Goal: Transaction & Acquisition: Purchase product/service

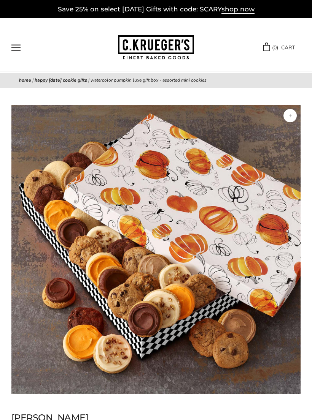
click at [17, 48] on button "Open navigation" at bounding box center [15, 47] width 9 height 6
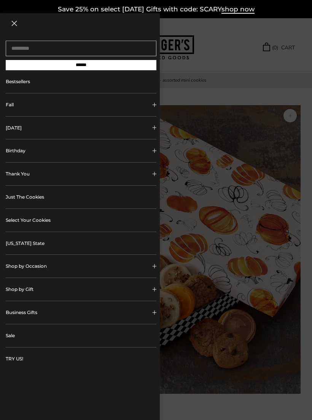
click at [34, 224] on link "Select Your Cookies" at bounding box center [81, 220] width 151 height 23
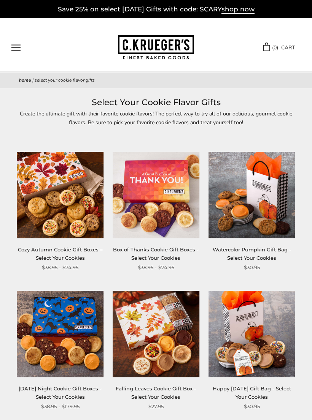
click at [16, 45] on button "Open navigation" at bounding box center [15, 47] width 9 height 6
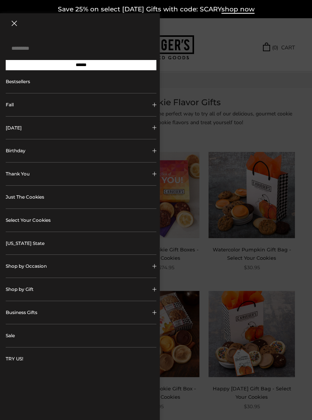
click at [37, 49] on input "Search..." at bounding box center [81, 49] width 151 height 16
type input "**********"
click at [81, 68] on input "******" at bounding box center [81, 65] width 151 height 10
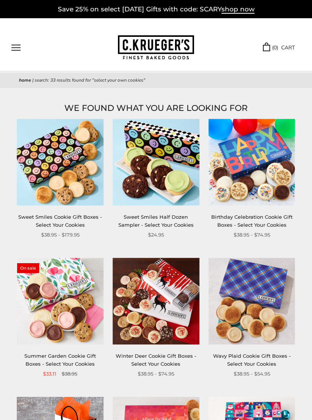
click at [17, 51] on button "Open navigation" at bounding box center [15, 47] width 9 height 6
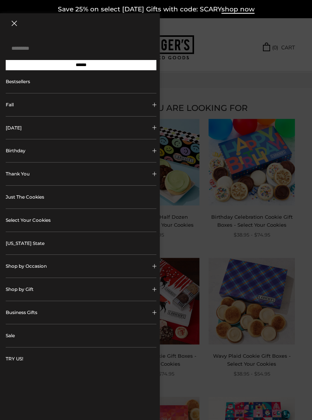
click at [32, 43] on input "Search..." at bounding box center [81, 49] width 151 height 16
type input "**********"
click at [81, 68] on input "******" at bounding box center [81, 65] width 151 height 10
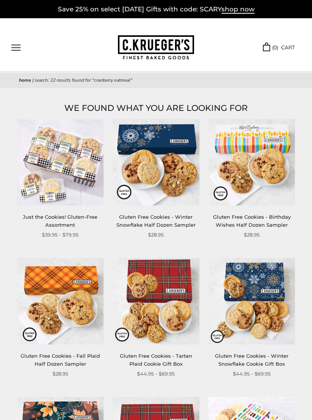
click at [18, 44] on button "Open navigation" at bounding box center [15, 47] width 9 height 6
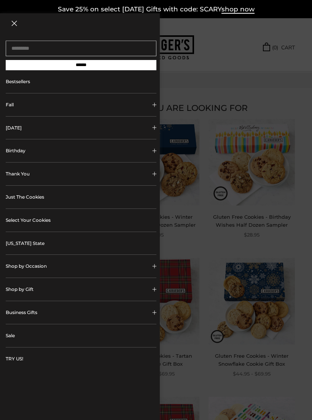
click at [67, 221] on link "Select Your Cookies" at bounding box center [81, 220] width 151 height 23
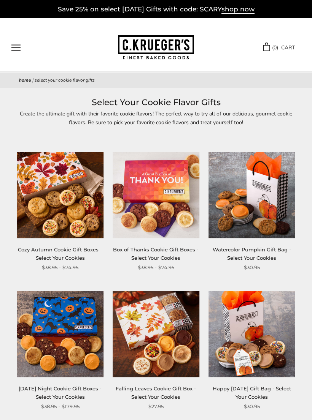
click at [60, 250] on link "Cozy Autumn Cookie Gift Boxes – Select Your Cookies" at bounding box center [60, 254] width 85 height 14
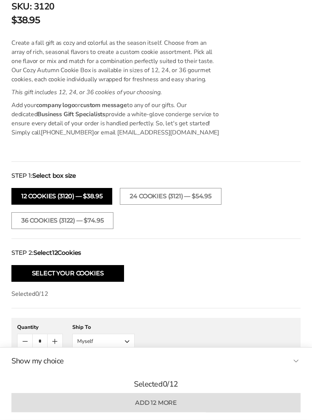
scroll to position [453, 0]
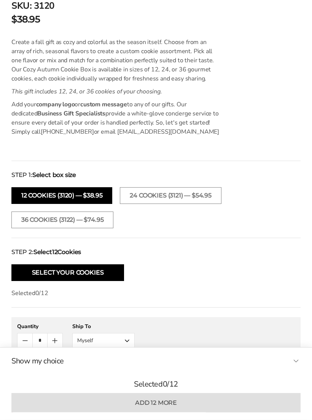
click at [83, 271] on button "Select Your Cookies" at bounding box center [67, 273] width 113 height 17
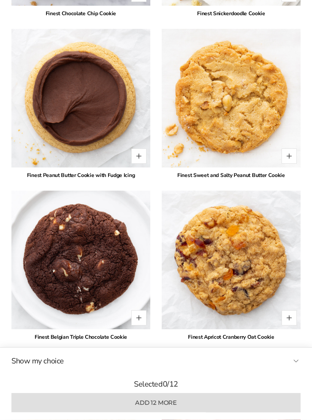
scroll to position [2010, 0]
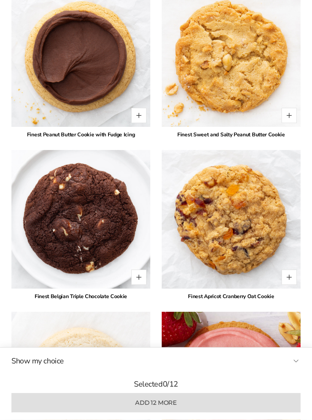
click at [290, 279] on button "Quantity button plus" at bounding box center [288, 277] width 15 height 15
click at [289, 278] on button "Quantity button plus" at bounding box center [288, 277] width 15 height 15
click at [289, 277] on button "Quantity button plus" at bounding box center [288, 277] width 15 height 15
click at [289, 282] on button "Quantity button plus" at bounding box center [288, 277] width 15 height 15
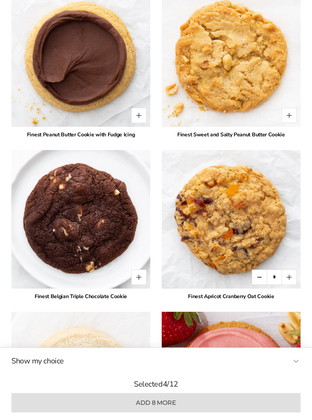
click at [288, 275] on button "Quantity button plus" at bounding box center [288, 277] width 15 height 15
click at [290, 279] on button "Quantity button plus" at bounding box center [288, 277] width 15 height 15
type input "*"
click at [142, 279] on button "Quantity button plus" at bounding box center [138, 277] width 15 height 15
type input "*"
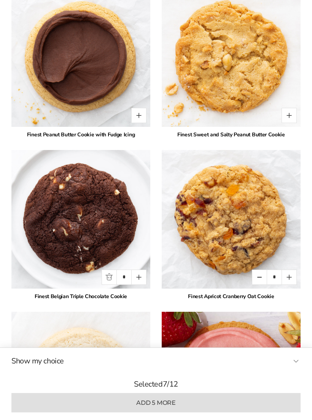
click at [283, 113] on button "Quantity button plus" at bounding box center [288, 115] width 15 height 15
click at [287, 113] on button "Quantity button plus" at bounding box center [288, 115] width 15 height 15
click at [288, 112] on button "Quantity button plus" at bounding box center [288, 115] width 15 height 15
type input "*"
click at [290, 278] on button "Quantity button plus" at bounding box center [288, 277] width 15 height 15
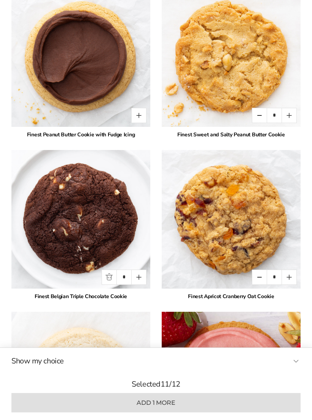
click at [289, 280] on button "Quantity button plus" at bounding box center [288, 277] width 15 height 15
type input "*"
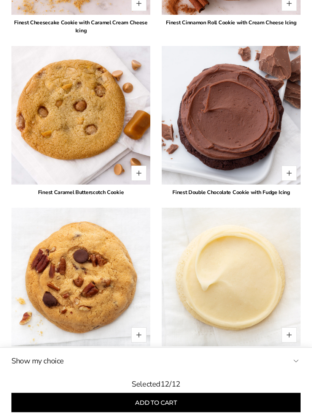
scroll to position [1507, 0]
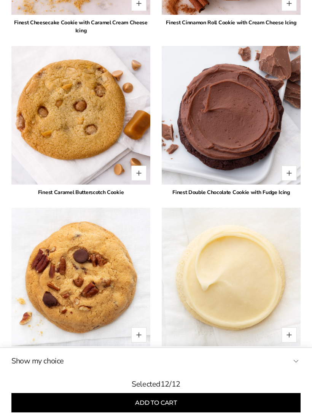
click at [160, 404] on button "Add to cart" at bounding box center [155, 403] width 289 height 19
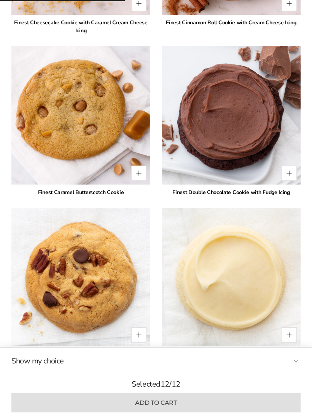
type input "*"
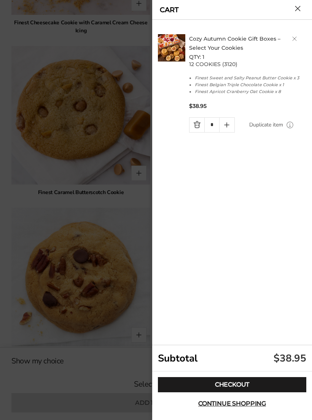
click at [240, 387] on link "Checkout" at bounding box center [232, 385] width 148 height 15
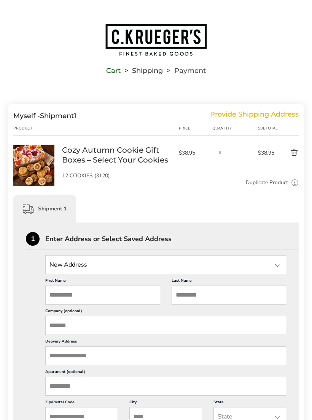
click at [94, 300] on input "First Name" at bounding box center [102, 295] width 115 height 19
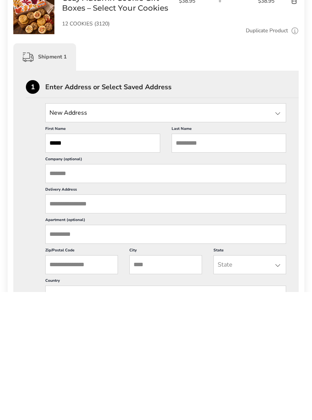
type input "*****"
click at [208, 262] on input "Last Name" at bounding box center [228, 271] width 115 height 19
type input "*******"
click at [105, 323] on input "Delivery Address" at bounding box center [165, 332] width 241 height 19
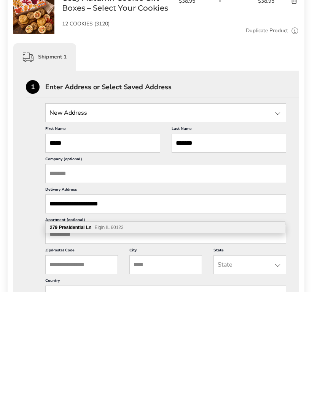
click at [80, 350] on div "279 Presidential Ln Elgin IL 60123" at bounding box center [165, 355] width 239 height 11
type input "**********"
type input "*****"
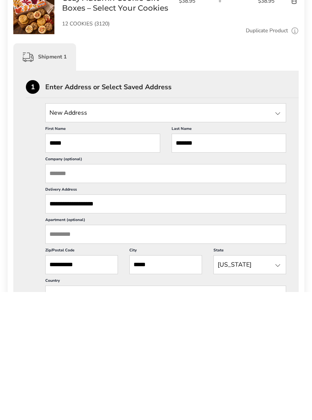
scroll to position [152, 0]
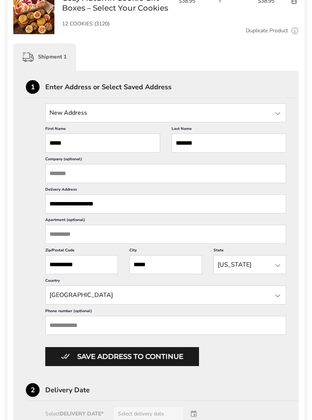
click at [100, 335] on input "Phone number (optional)" at bounding box center [165, 325] width 241 height 19
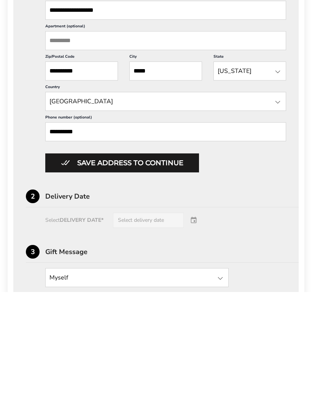
click at [194, 341] on div "Select DELIVERY DATE* Select delivery date" at bounding box center [156, 348] width 260 height 15
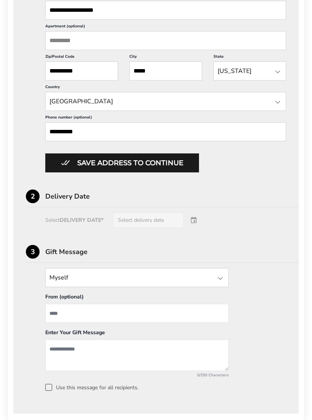
click at [109, 141] on input "**********" at bounding box center [165, 131] width 241 height 19
type input "**********"
click at [136, 173] on button "Save address to continue" at bounding box center [122, 163] width 154 height 19
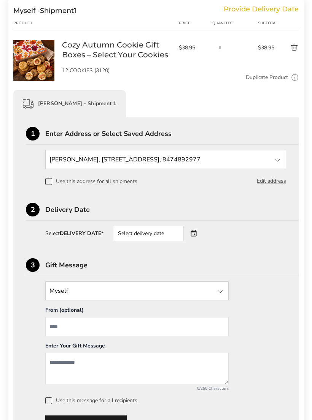
scroll to position [105, 0]
click at [86, 163] on input "State" at bounding box center [165, 160] width 241 height 19
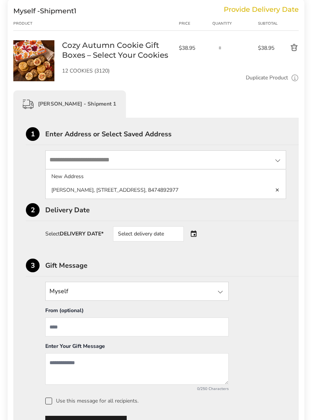
click at [84, 191] on li "Nancy Grntile, 279 Presidential Ln, Elgin, IL, 60123-5641, United States, 84748…" at bounding box center [166, 191] width 240 height 14
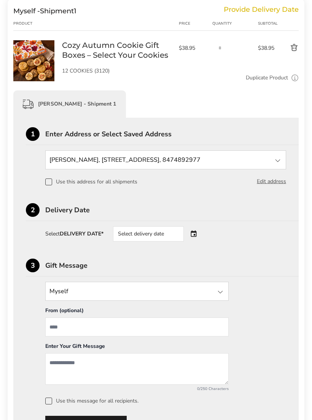
click at [271, 186] on button "Edit address" at bounding box center [271, 182] width 29 height 8
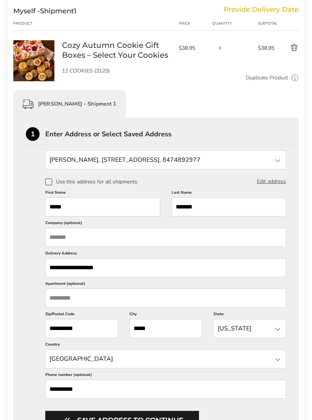
click at [203, 211] on input "*******" at bounding box center [228, 207] width 115 height 19
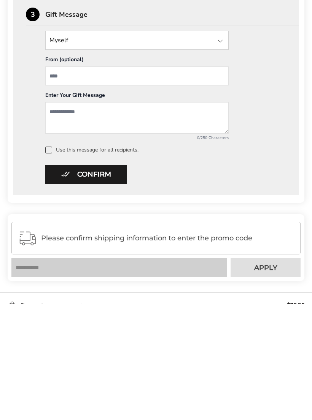
scroll to position [484, 0]
type input "*******"
click at [91, 281] on button "Confirm" at bounding box center [85, 290] width 81 height 19
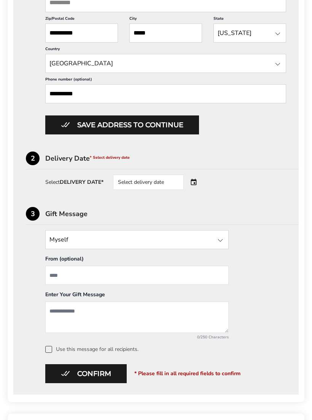
scroll to position [400, 0]
click at [196, 190] on div "Select delivery date" at bounding box center [159, 182] width 92 height 15
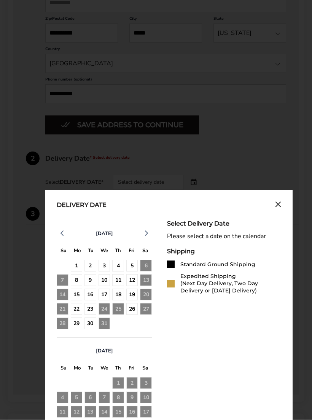
scroll to position [401, 0]
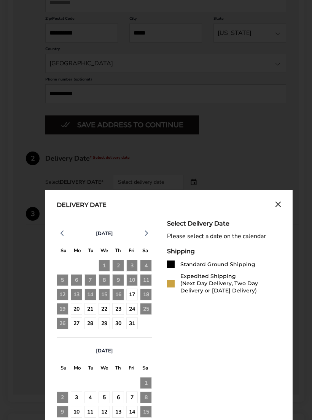
click at [90, 315] on div "21" at bounding box center [90, 309] width 12 height 12
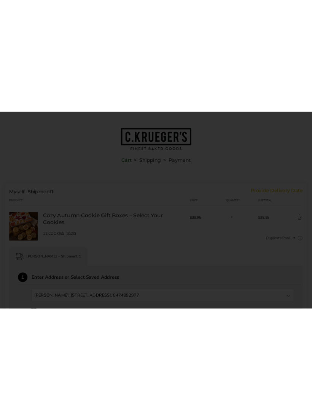
scroll to position [0, 0]
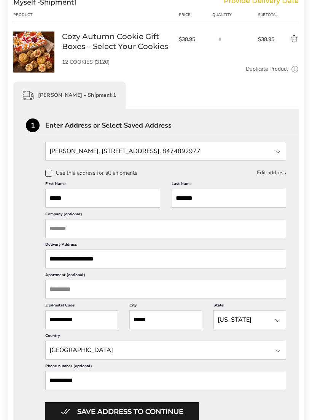
scroll to position [113, 0]
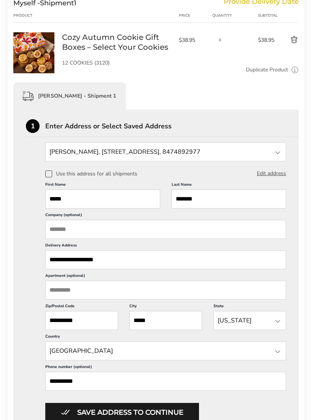
click at [276, 151] on div at bounding box center [277, 153] width 9 height 9
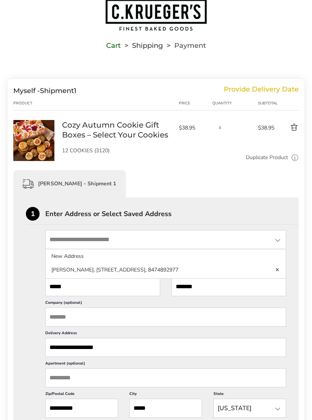
scroll to position [0, 0]
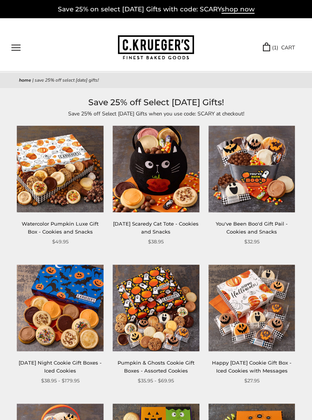
click at [21, 47] on button "Open navigation" at bounding box center [15, 47] width 9 height 6
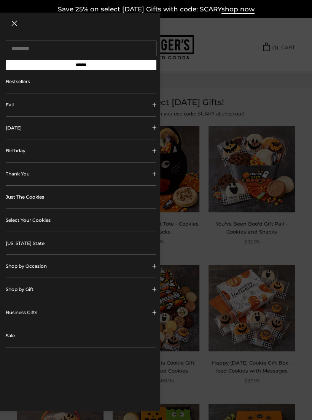
click at [43, 222] on link "Select Your Cookies" at bounding box center [81, 220] width 151 height 23
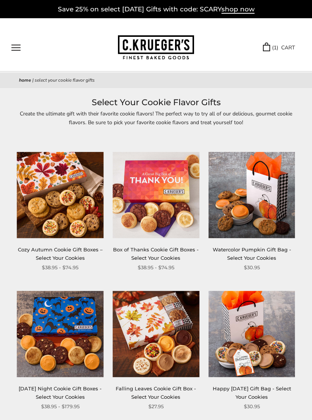
click at [65, 252] on link "Cozy Autumn Cookie Gift Boxes – Select Your Cookies" at bounding box center [60, 254] width 85 height 14
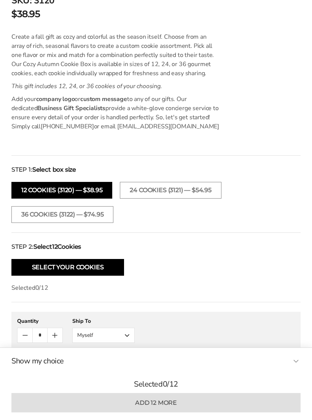
scroll to position [459, 0]
click at [86, 267] on button "Select Your Cookies" at bounding box center [67, 268] width 113 height 17
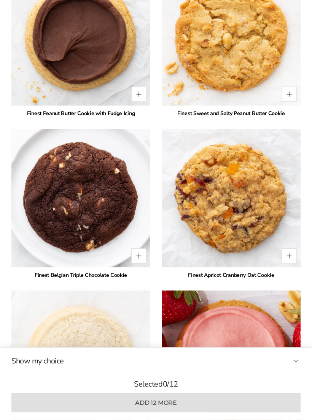
scroll to position [2072, 0]
click at [290, 257] on button "Quantity button plus" at bounding box center [288, 256] width 15 height 15
click at [291, 260] on button "Quantity button plus" at bounding box center [288, 256] width 15 height 15
click at [292, 255] on button "Quantity button plus" at bounding box center [288, 256] width 15 height 15
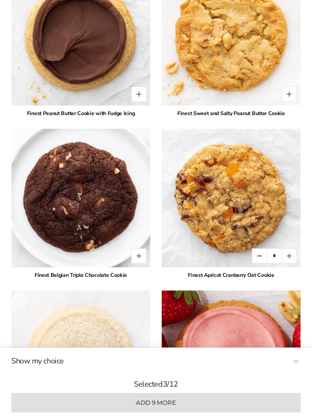
click at [292, 254] on button "Quantity button plus" at bounding box center [288, 256] width 15 height 15
click at [290, 257] on button "Quantity button plus" at bounding box center [288, 256] width 15 height 15
click at [289, 259] on button "Quantity button plus" at bounding box center [288, 256] width 15 height 15
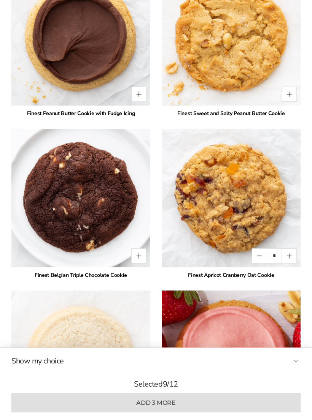
click at [287, 260] on button "Quantity button plus" at bounding box center [288, 256] width 15 height 15
type input "**"
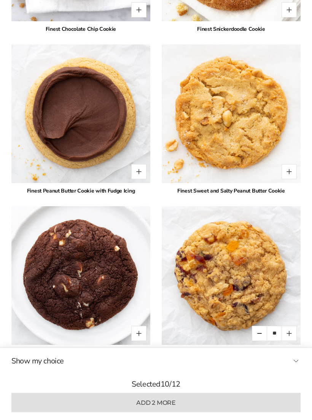
scroll to position [1995, 0]
click at [290, 171] on button "Quantity button plus" at bounding box center [288, 171] width 15 height 15
click at [289, 172] on button "Quantity button plus" at bounding box center [288, 171] width 15 height 15
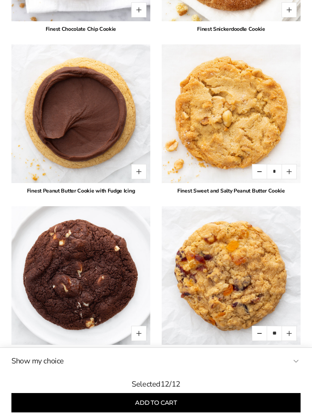
click at [162, 413] on button "Add to cart" at bounding box center [155, 403] width 289 height 19
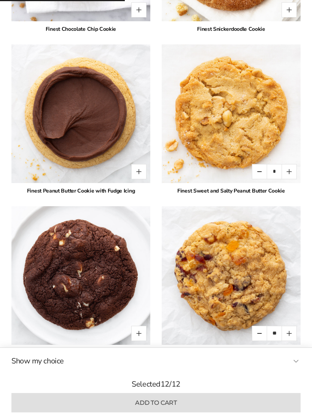
type input "*"
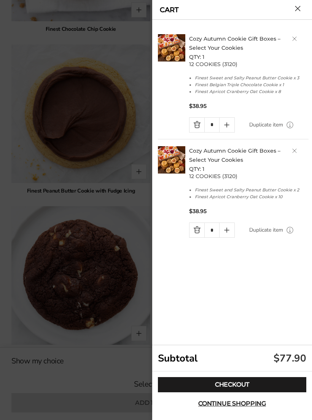
click at [293, 37] on link "Delete product" at bounding box center [294, 38] width 5 height 5
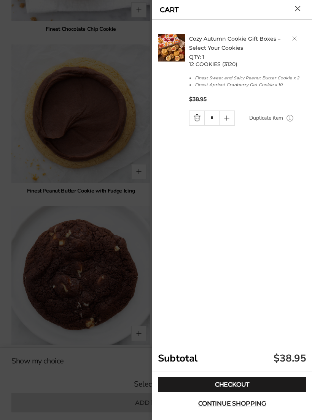
click at [236, 393] on link "Checkout" at bounding box center [232, 385] width 148 height 15
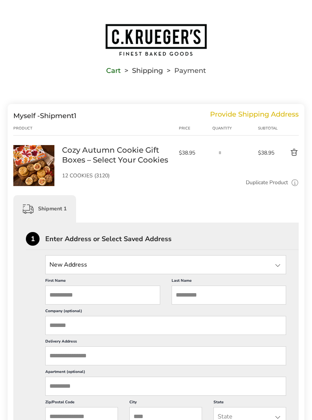
click at [93, 301] on input "First Name" at bounding box center [102, 295] width 115 height 19
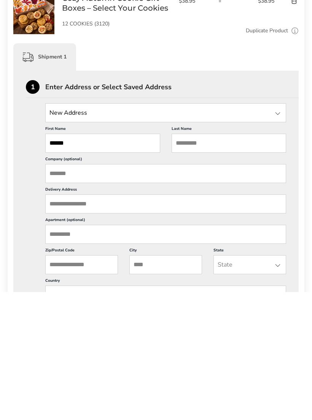
type input "*****"
click at [192, 262] on input "Last Name" at bounding box center [228, 271] width 115 height 19
type input "*******"
click at [59, 323] on input "Delivery Address" at bounding box center [165, 332] width 241 height 19
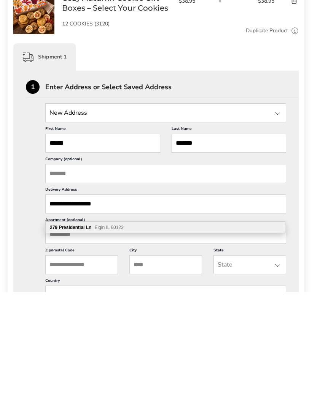
click at [114, 353] on span "Elgin IL 60123" at bounding box center [108, 355] width 29 height 5
type input "**********"
type input "*****"
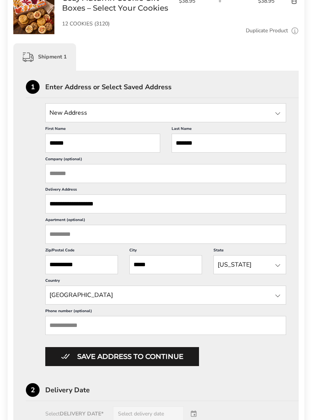
click at [94, 335] on input "Phone number (optional)" at bounding box center [165, 325] width 241 height 19
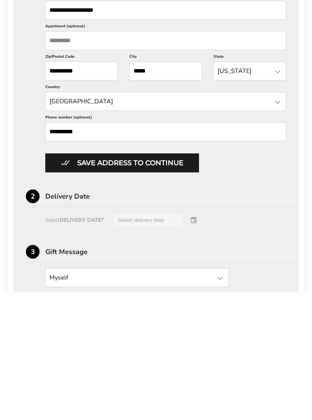
type input "**********"
click at [139, 282] on button "Save address to continue" at bounding box center [122, 291] width 154 height 19
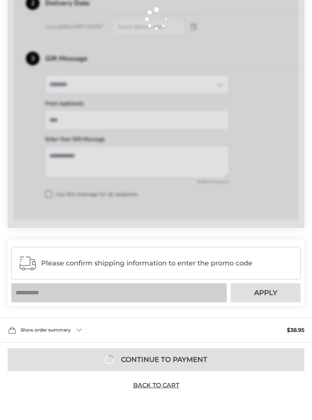
scroll to position [299, 0]
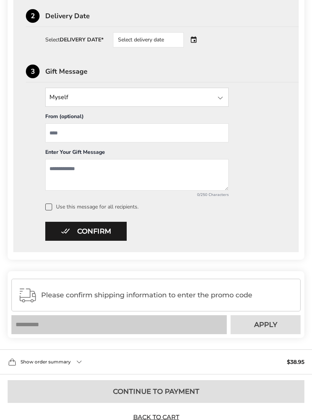
click at [196, 43] on div "Select delivery date" at bounding box center [159, 39] width 92 height 15
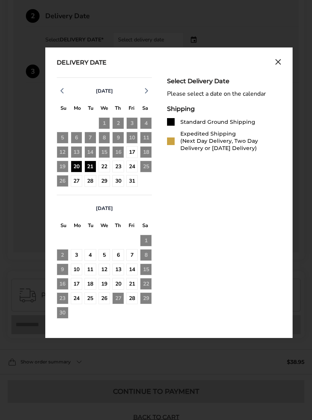
click at [92, 168] on div "21" at bounding box center [90, 167] width 12 height 12
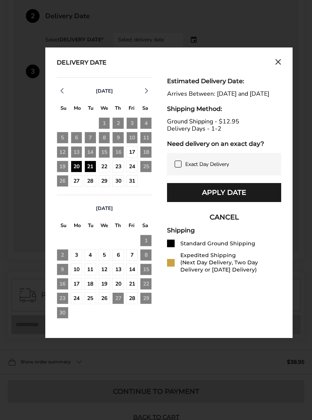
scroll to position [323, 0]
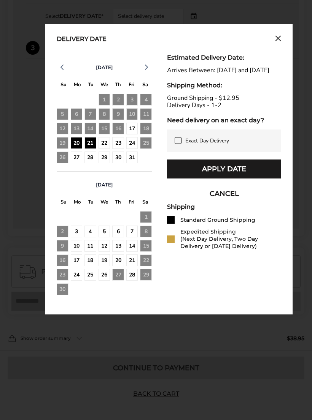
click at [180, 144] on div "Exact Day Delivery" at bounding box center [224, 141] width 114 height 22
click at [177, 144] on span at bounding box center [178, 140] width 7 height 7
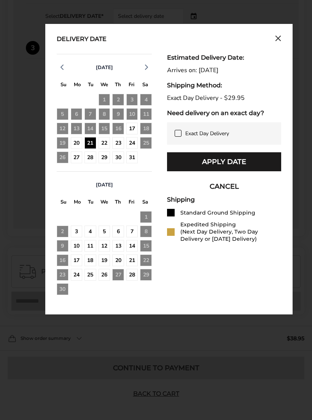
click at [227, 162] on button "Apply Date" at bounding box center [224, 161] width 114 height 19
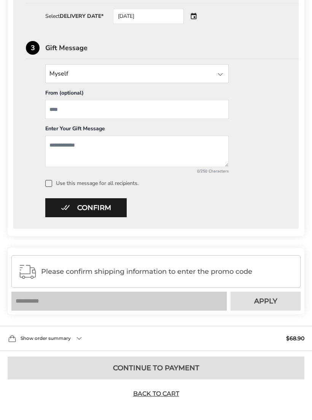
click at [91, 206] on button "Confirm" at bounding box center [85, 207] width 81 height 19
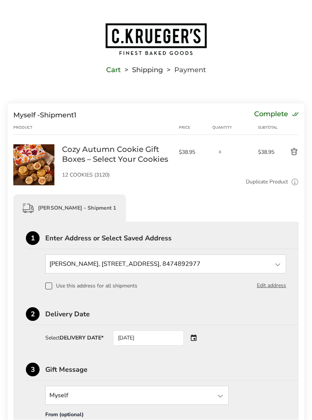
scroll to position [1, 0]
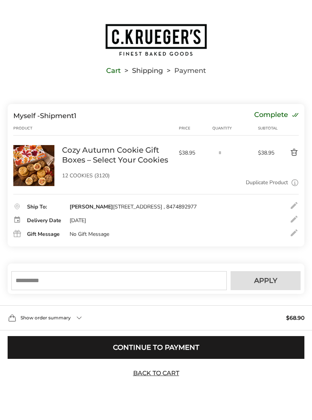
click at [80, 290] on input "text" at bounding box center [118, 280] width 215 height 19
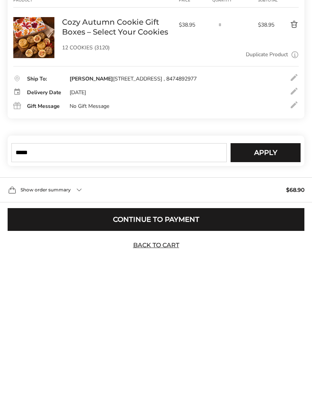
type input "*****"
click at [267, 278] on span "Apply" at bounding box center [265, 281] width 23 height 7
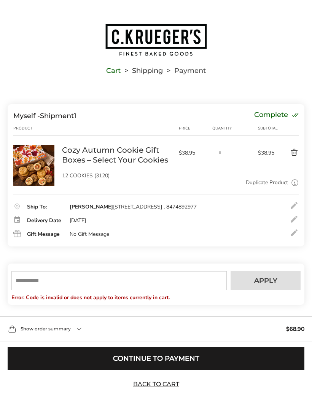
click at [233, 370] on button "Continue to Payment" at bounding box center [156, 359] width 297 height 23
